Goal: Obtain resource: Obtain resource

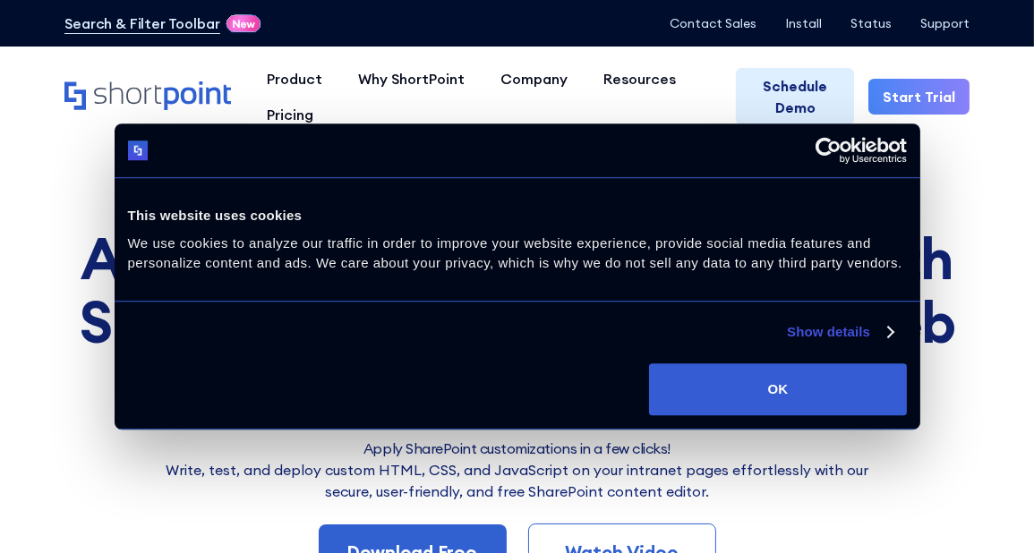
scroll to position [10, 0]
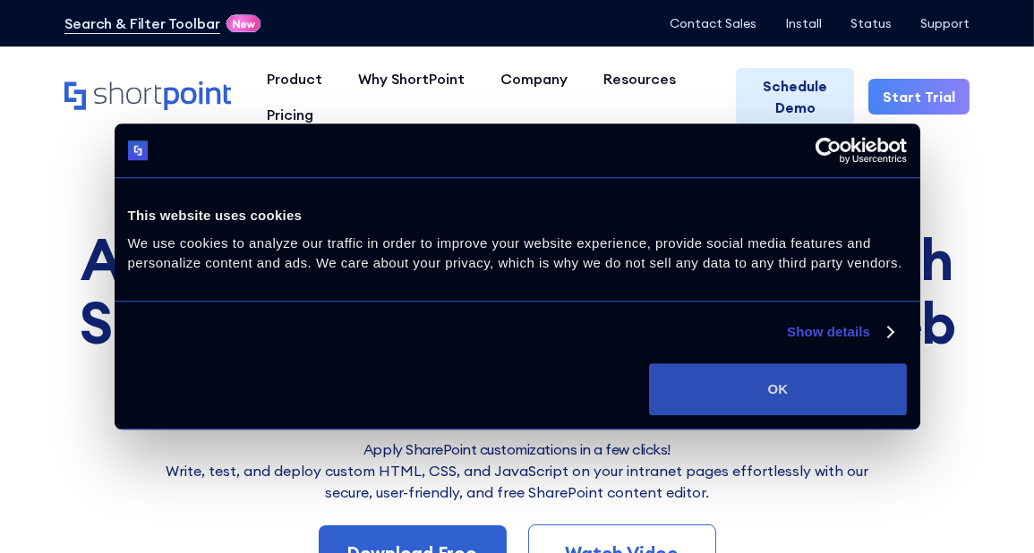
click at [768, 399] on button "OK" at bounding box center [777, 390] width 257 height 52
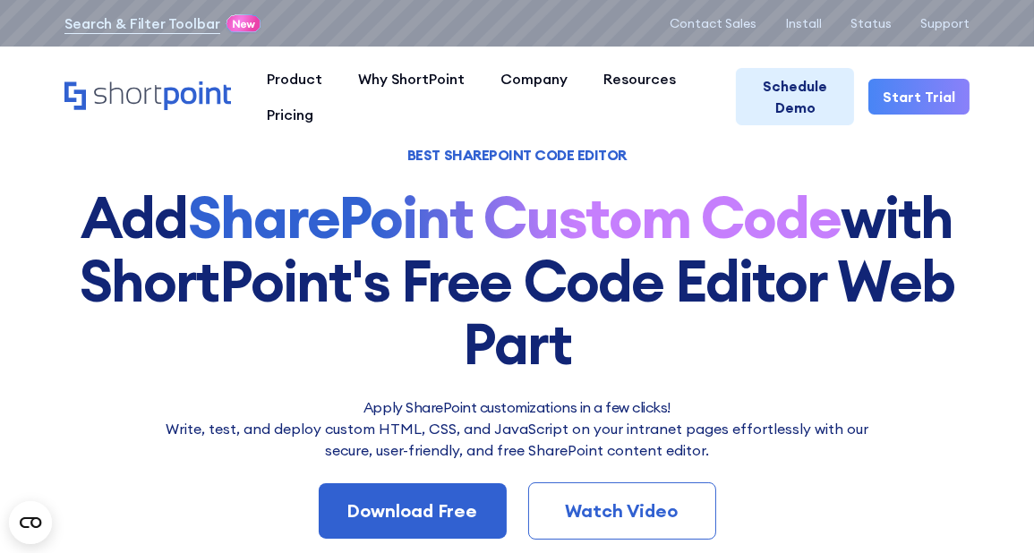
scroll to position [0, 0]
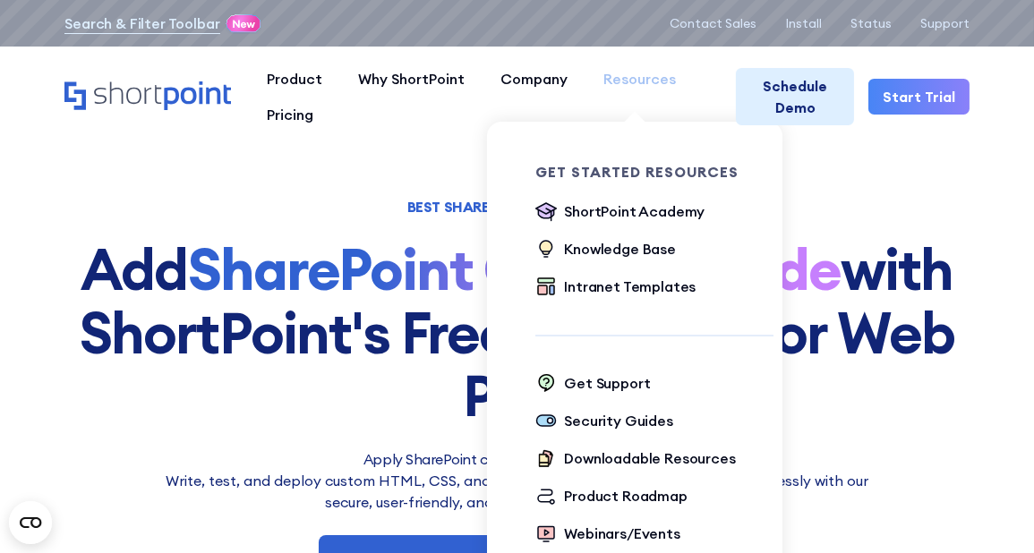
click at [646, 95] on link "Resources" at bounding box center [640, 79] width 108 height 36
click at [636, 282] on div "Intranet Templates" at bounding box center [630, 286] width 132 height 21
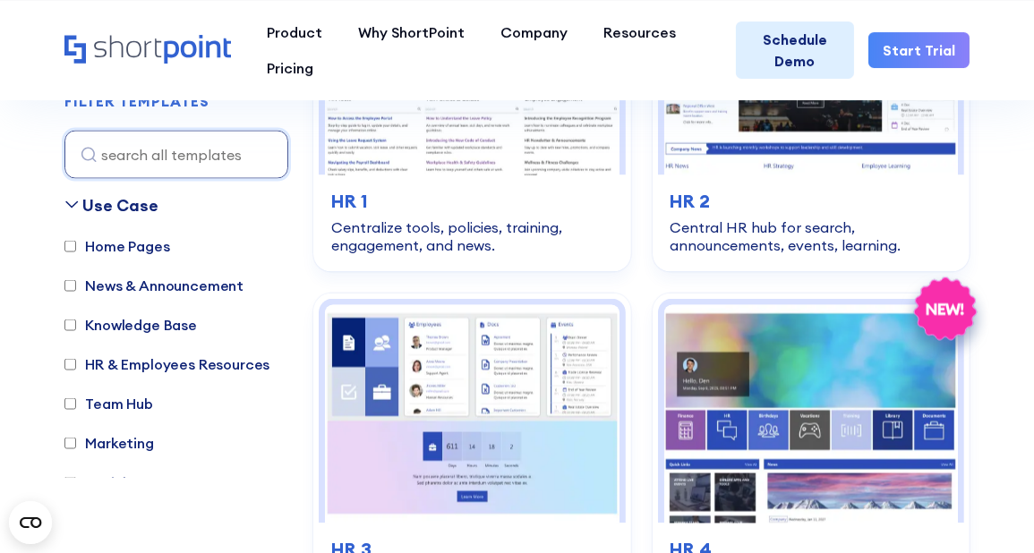
scroll to position [72, 0]
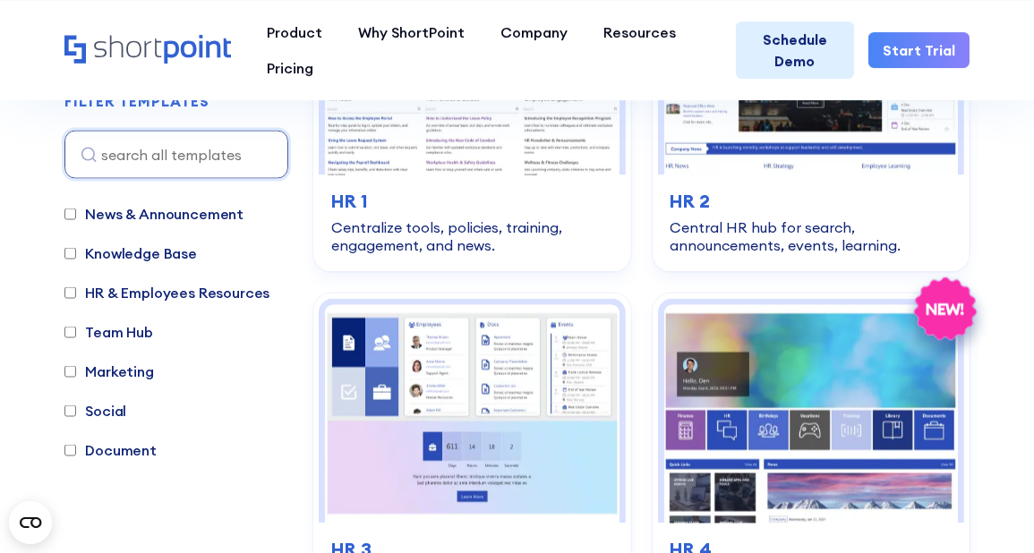
click at [105, 333] on label "Team Hub" at bounding box center [108, 331] width 89 height 21
click at [76, 333] on input "Team Hub" at bounding box center [70, 333] width 12 height 12
checkbox input "true"
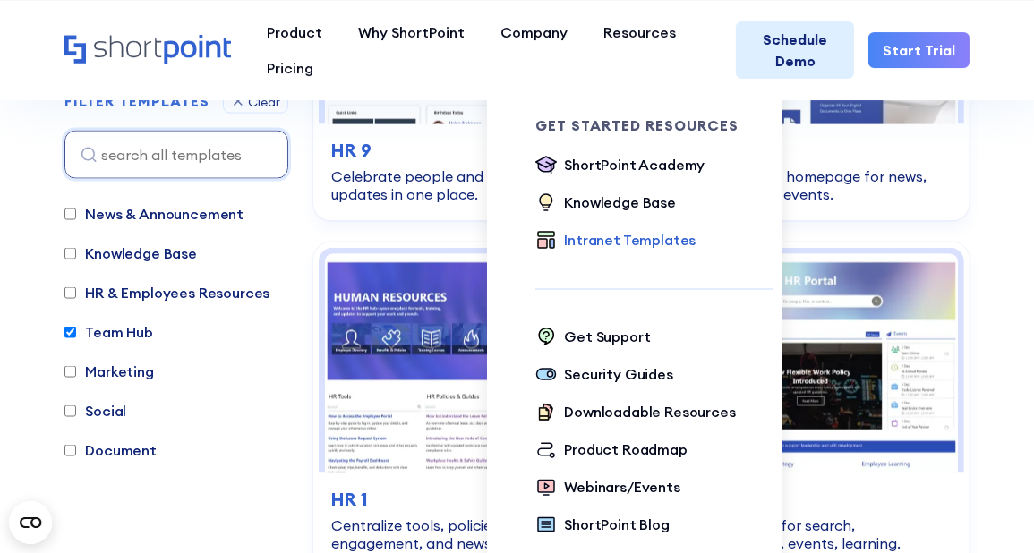
scroll to position [3314, 0]
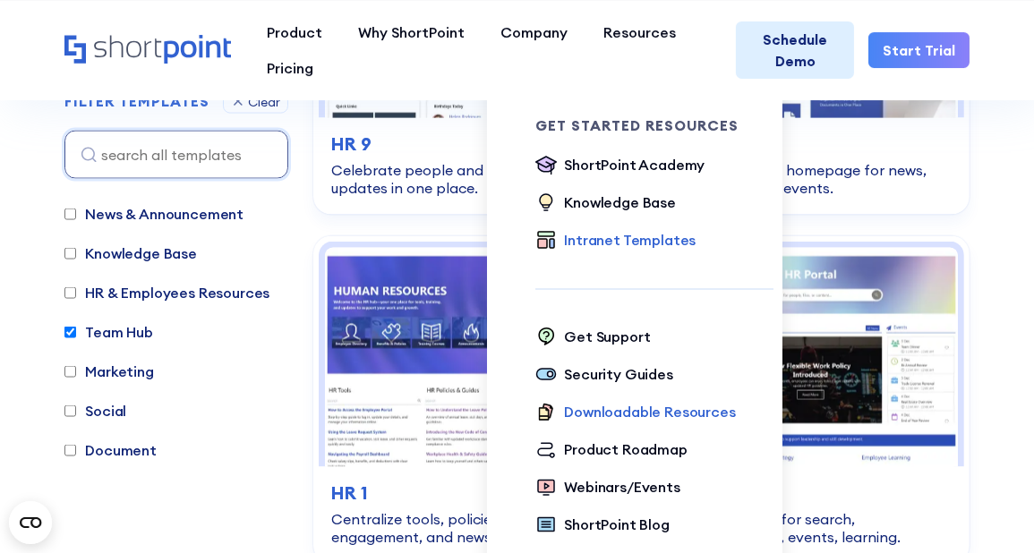
click at [619, 404] on div "Downloadable Resources" at bounding box center [649, 411] width 171 height 21
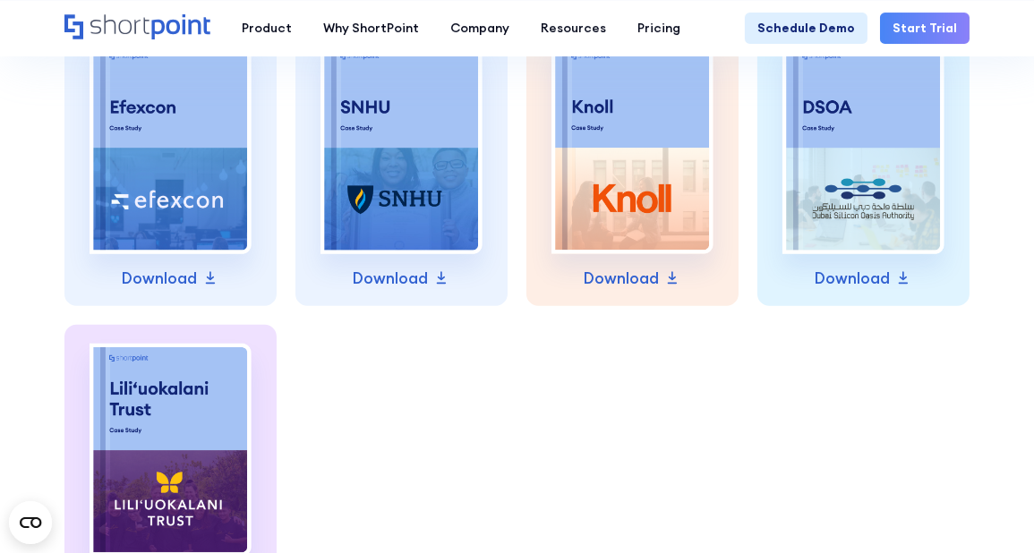
scroll to position [1845, 0]
